Goal: Task Accomplishment & Management: Use online tool/utility

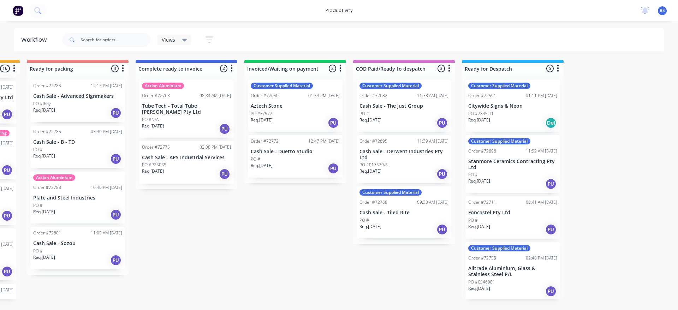
scroll to position [0, 540]
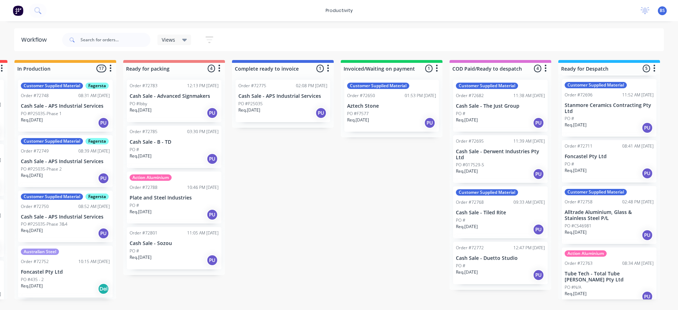
scroll to position [57, 0]
click at [613, 290] on div "Req. 02/09/25 PU" at bounding box center [609, 296] width 89 height 12
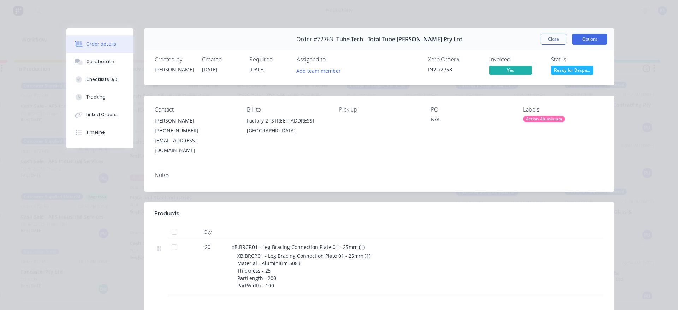
click at [580, 42] on button "Options" at bounding box center [589, 39] width 35 height 11
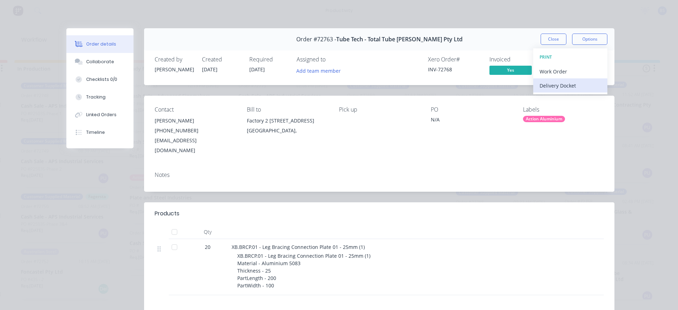
click at [565, 85] on div "Delivery Docket" at bounding box center [570, 86] width 61 height 10
click at [546, 83] on div "Standard" at bounding box center [570, 86] width 61 height 10
